Goal: Obtain resource: Obtain resource

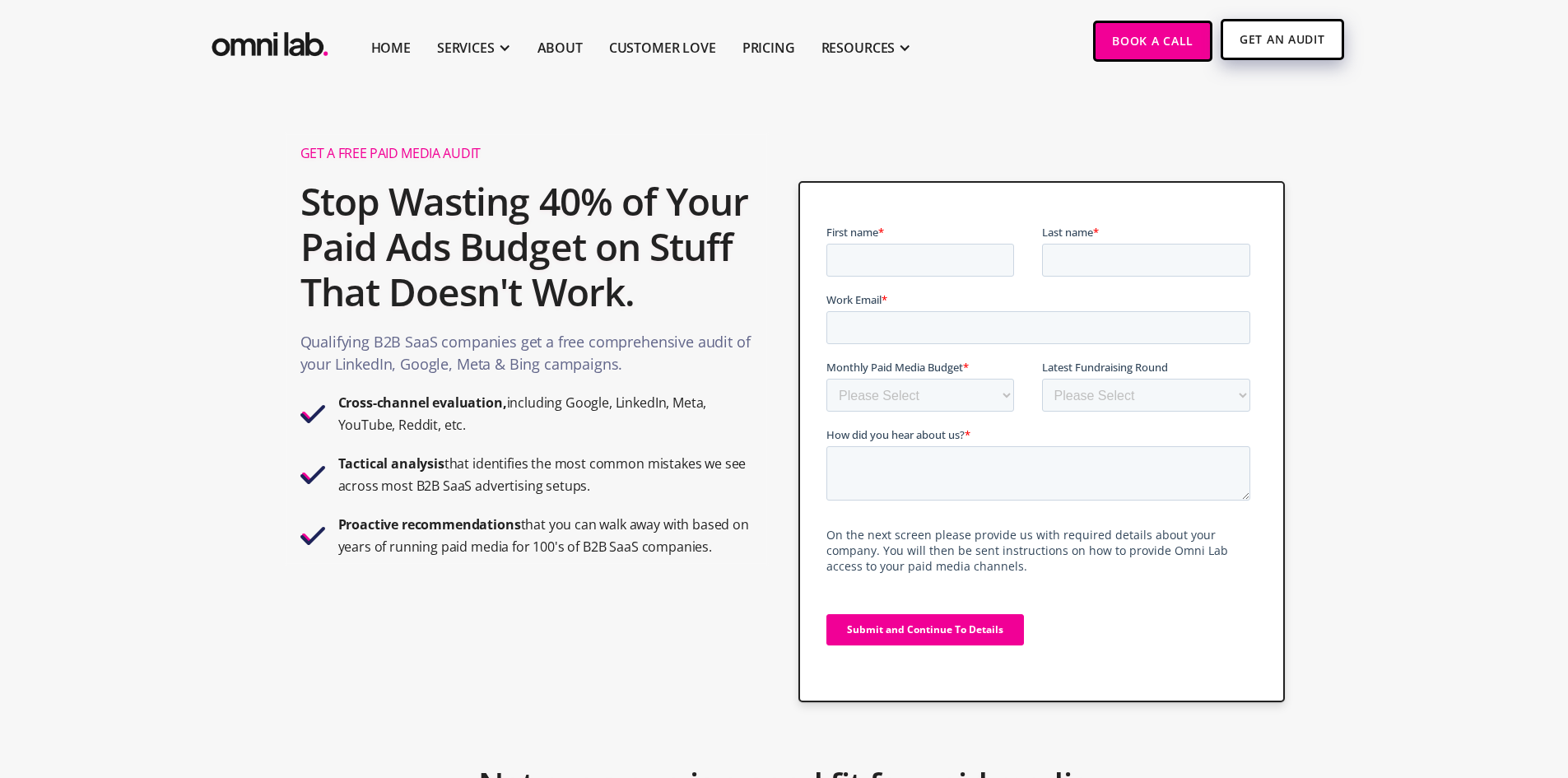
click at [1279, 43] on link "Get An Audit" at bounding box center [1281, 40] width 122 height 41
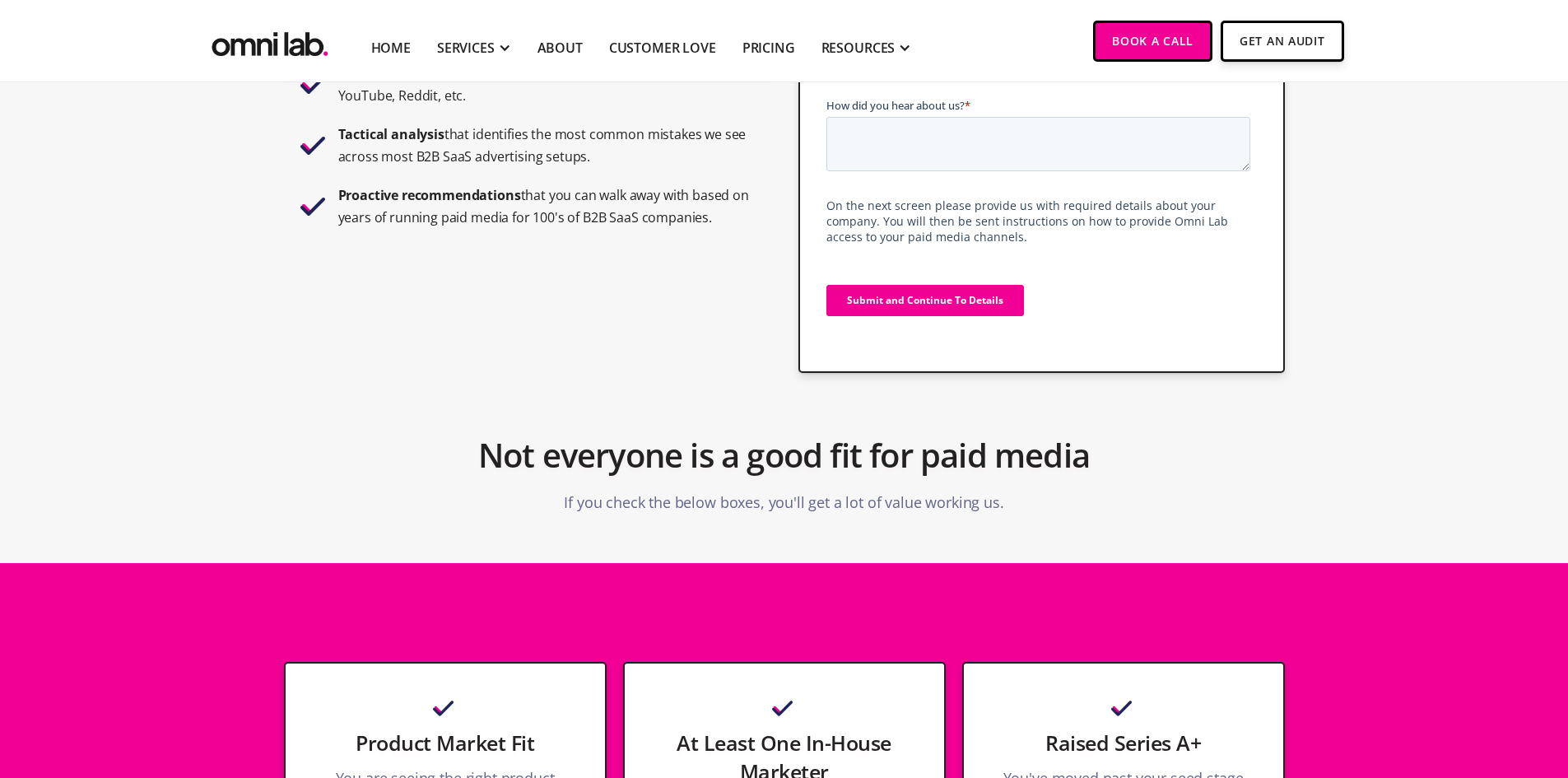
click at [991, 291] on input "Submit and Continue To Details" at bounding box center [926, 300] width 198 height 31
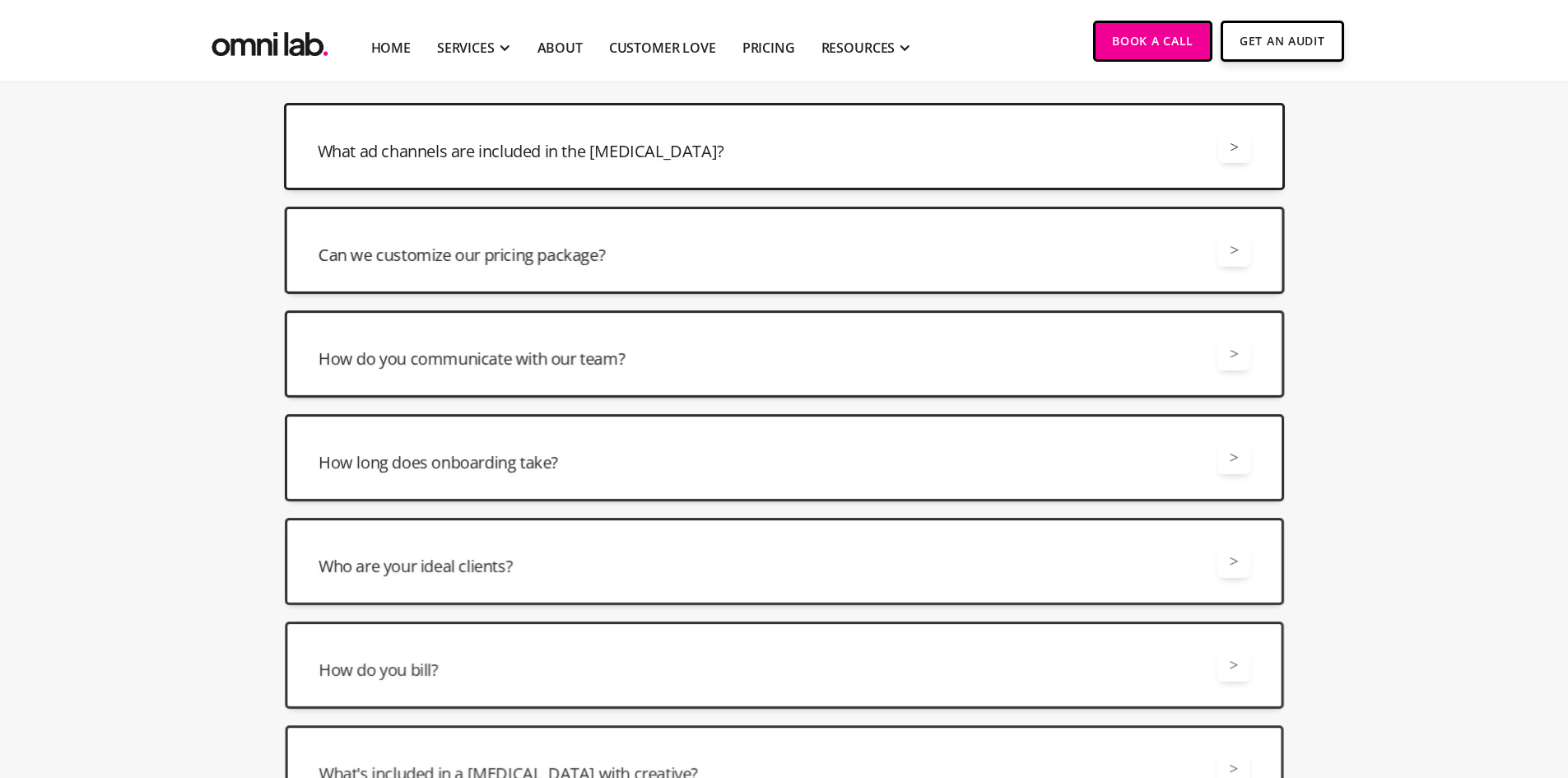
scroll to position [2941, 0]
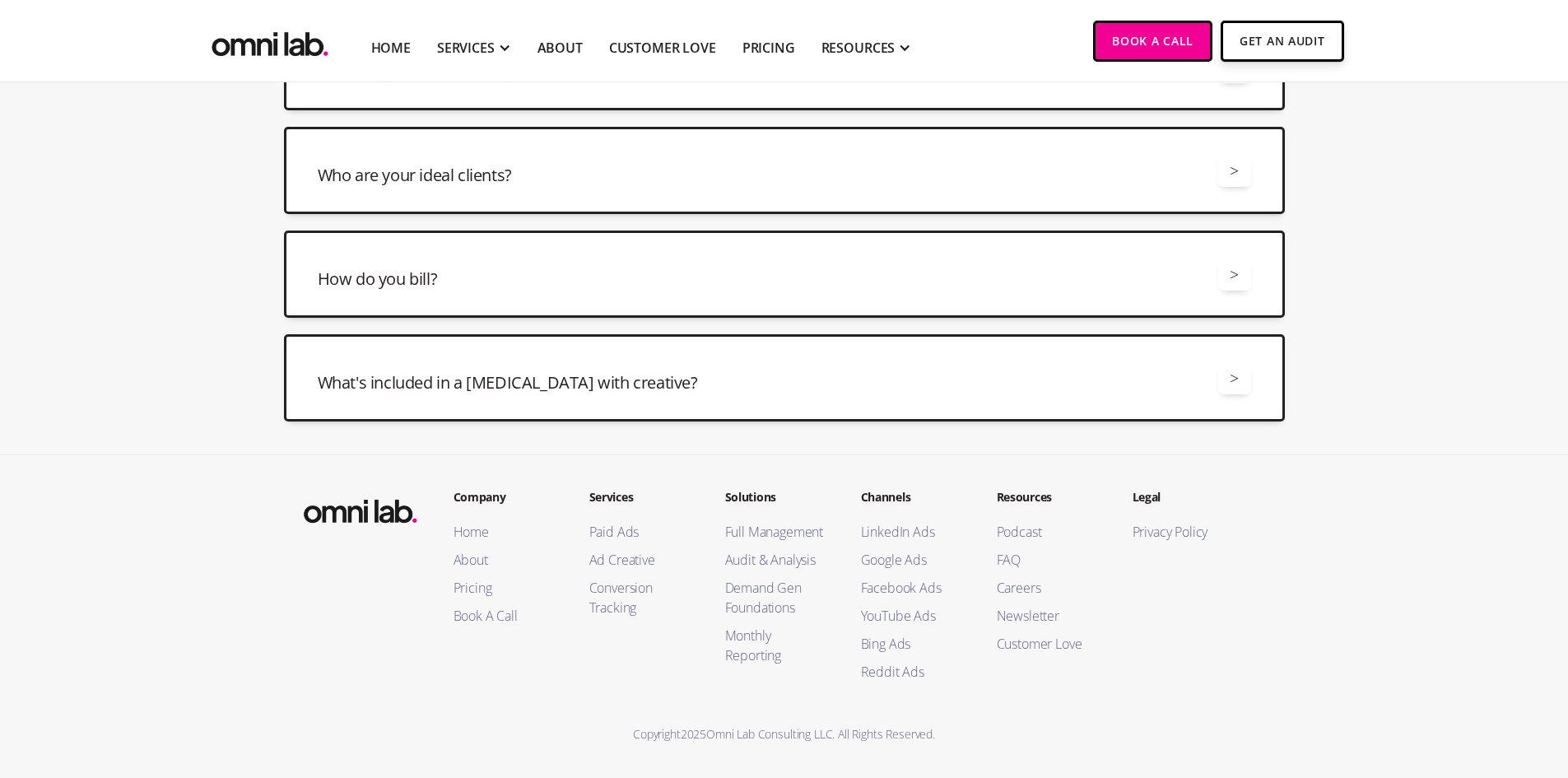
click at [157, 504] on footer "Company Home About Pricing Book A Call Services Paid Ads Ad Creative Conversion…" at bounding box center [784, 616] width 1568 height 323
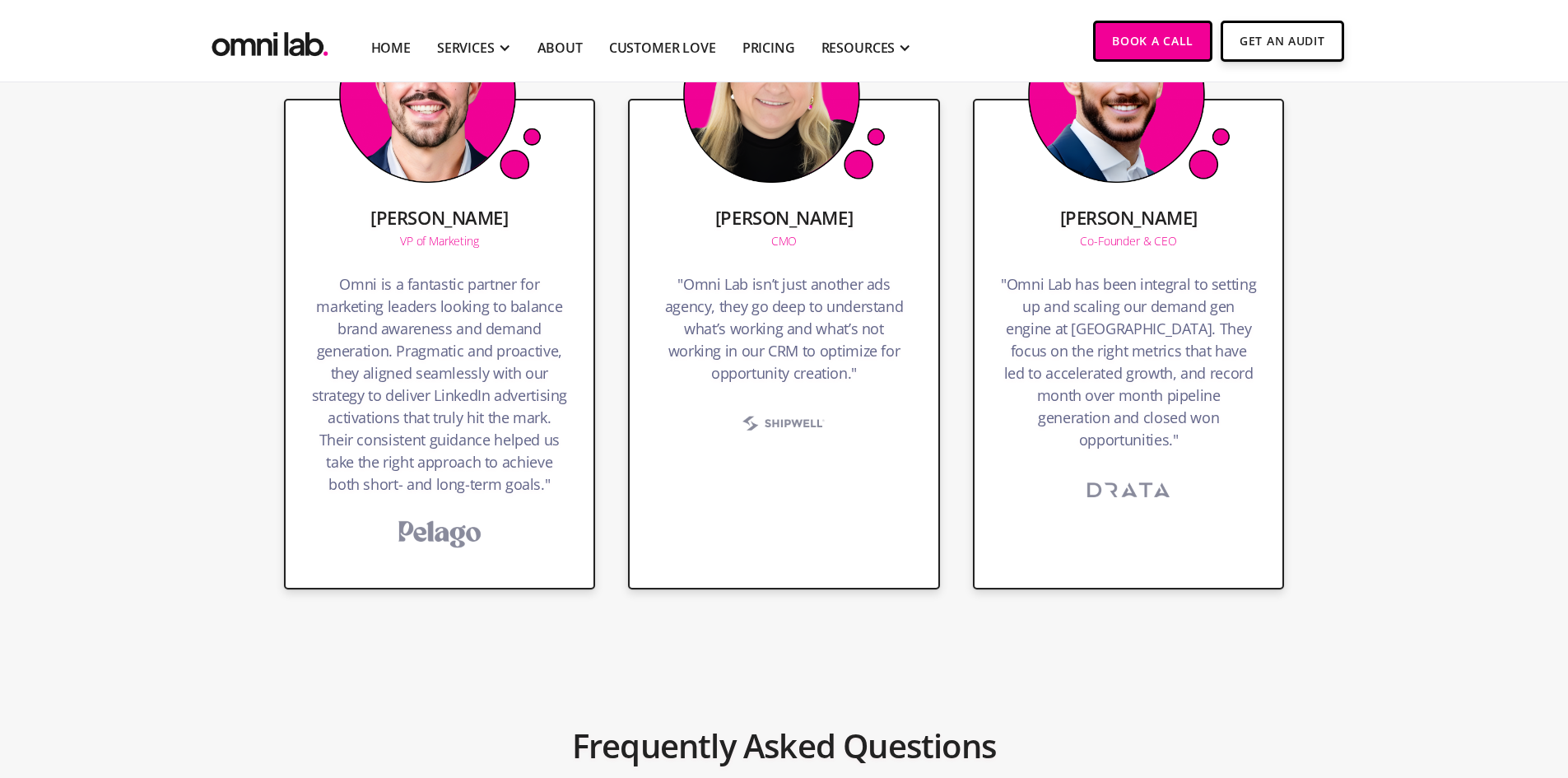
scroll to position [1707, 0]
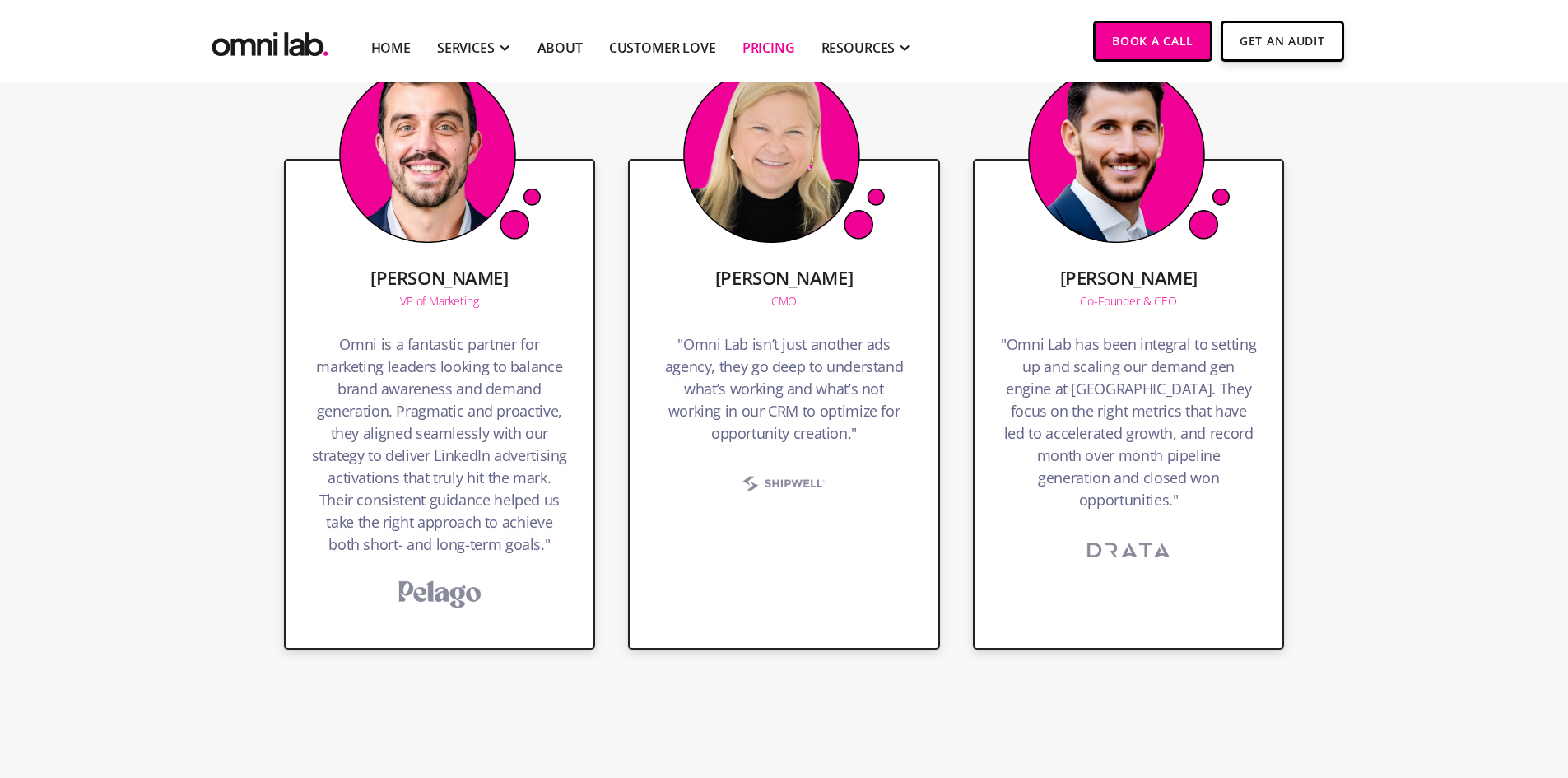
click at [783, 48] on link "Pricing" at bounding box center [768, 48] width 53 height 20
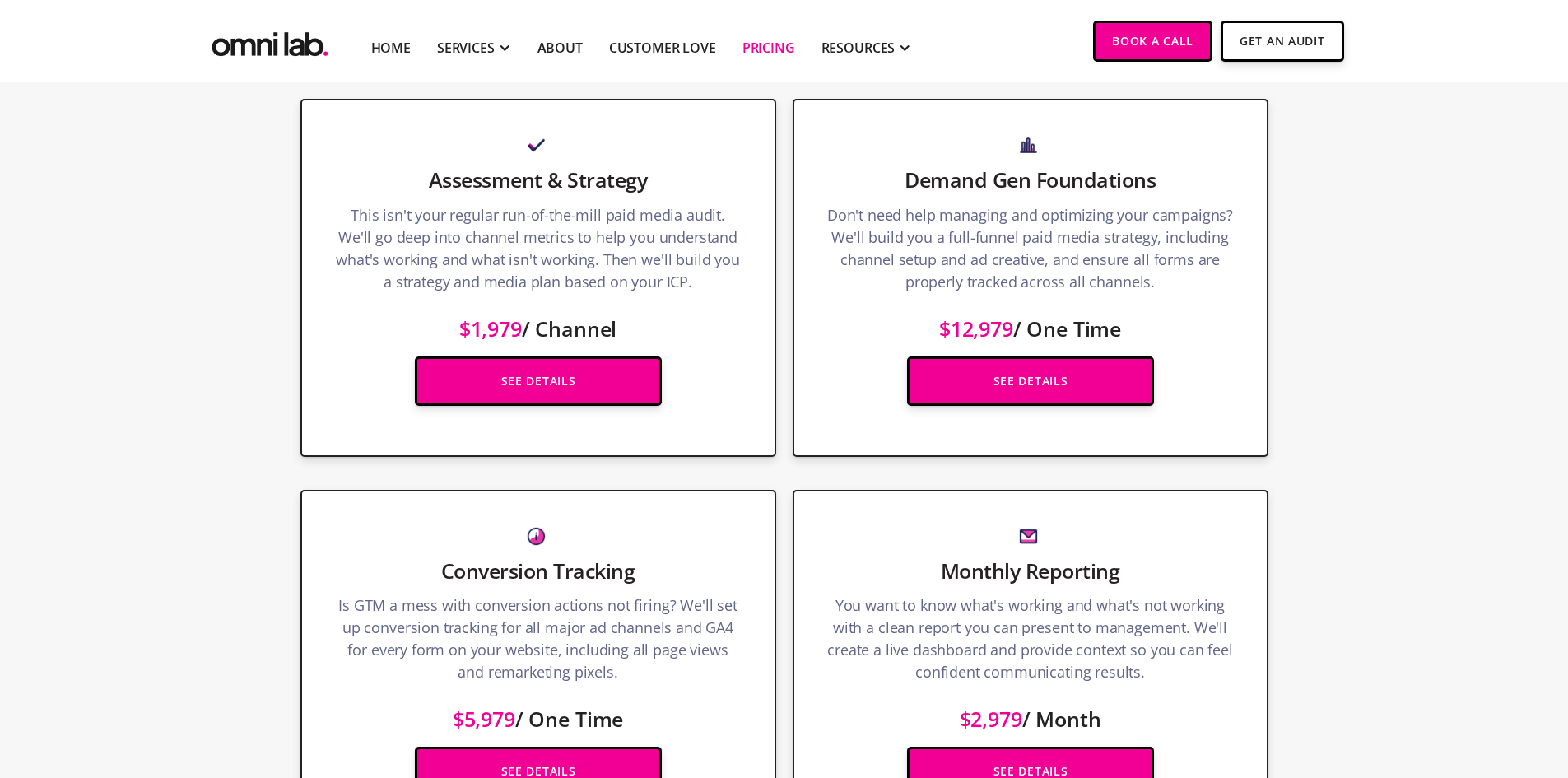
scroll to position [2057, 0]
